Goal: Find specific page/section: Find specific page/section

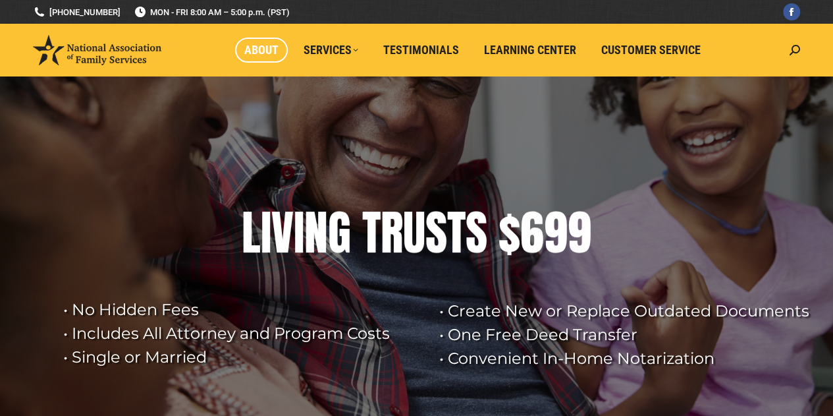
click at [261, 48] on span "About" at bounding box center [261, 50] width 34 height 14
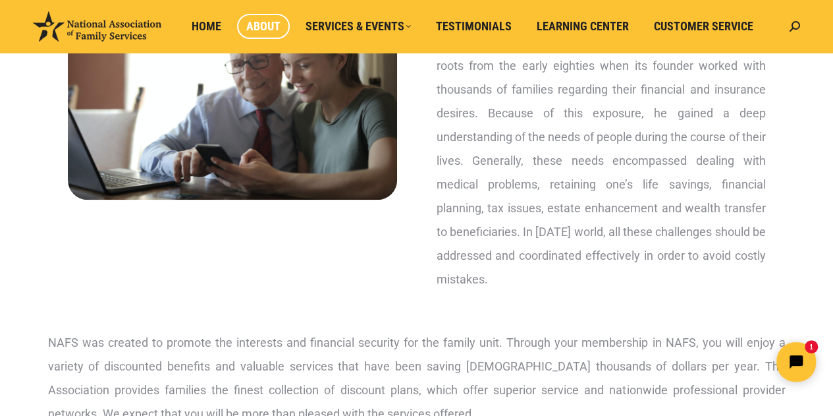
scroll to position [36, 0]
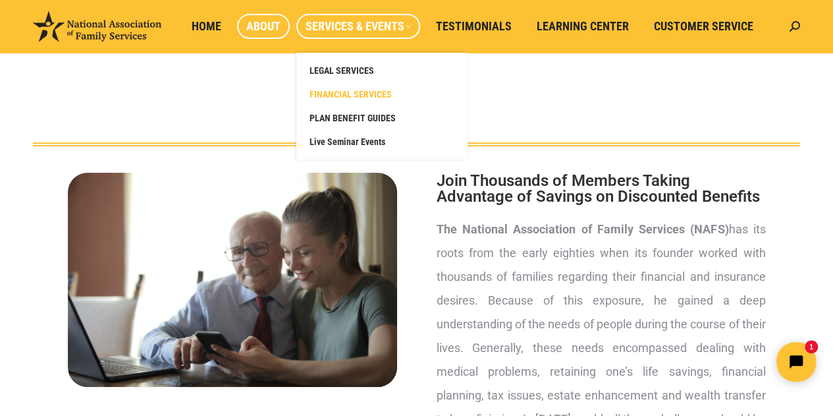
click at [341, 93] on span "FINANCIAL SERVICES" at bounding box center [351, 94] width 82 height 12
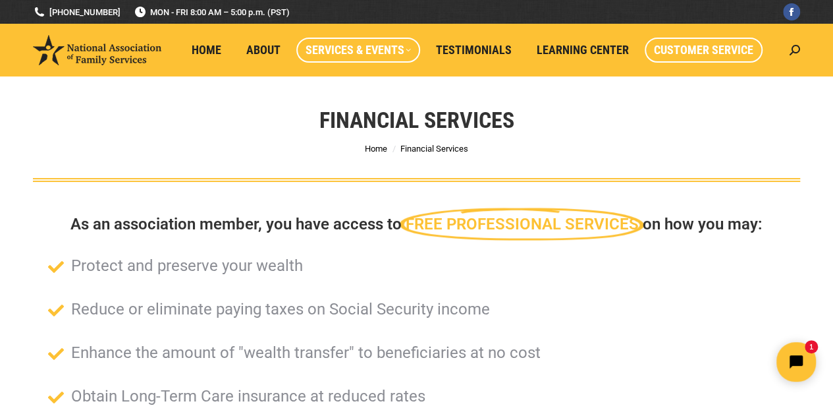
click at [696, 49] on span "Customer Service" at bounding box center [703, 50] width 99 height 14
